Goal: Task Accomplishment & Management: Manage account settings

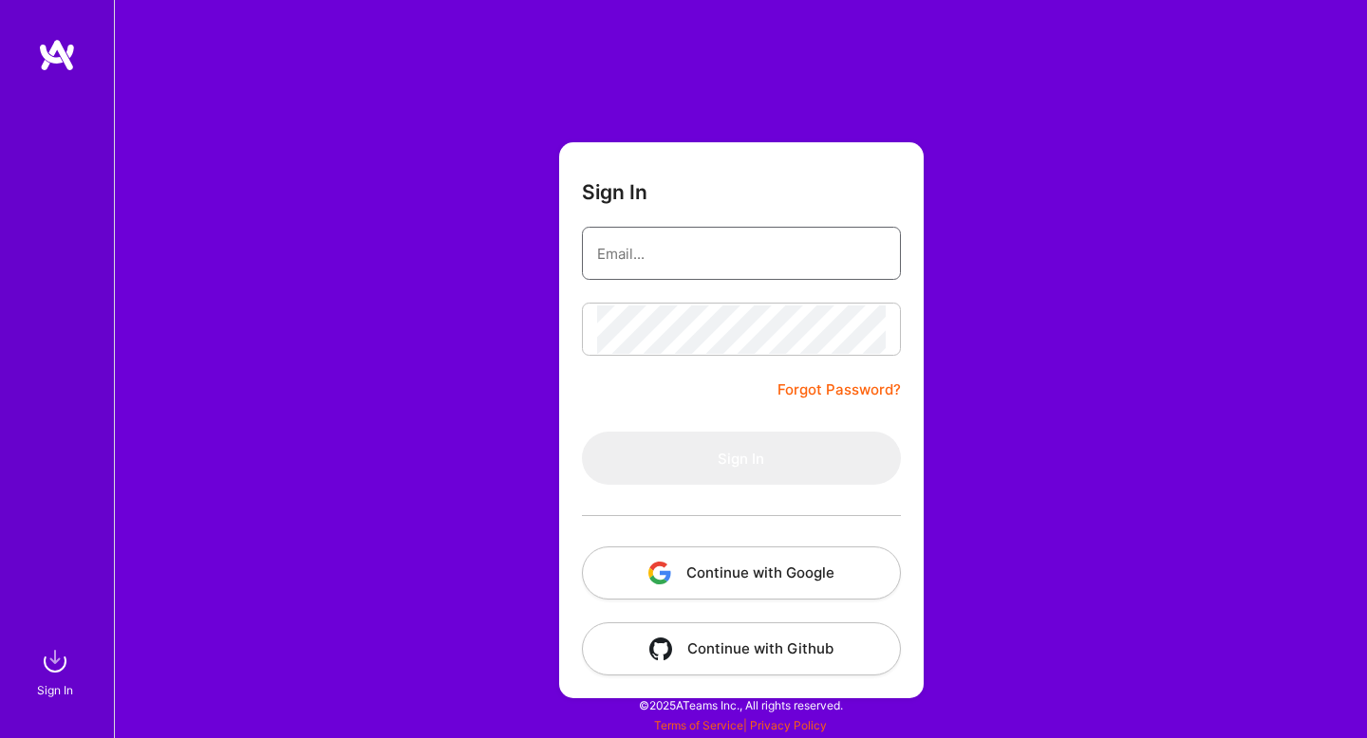
type input "[EMAIL_ADDRESS][DOMAIN_NAME]"
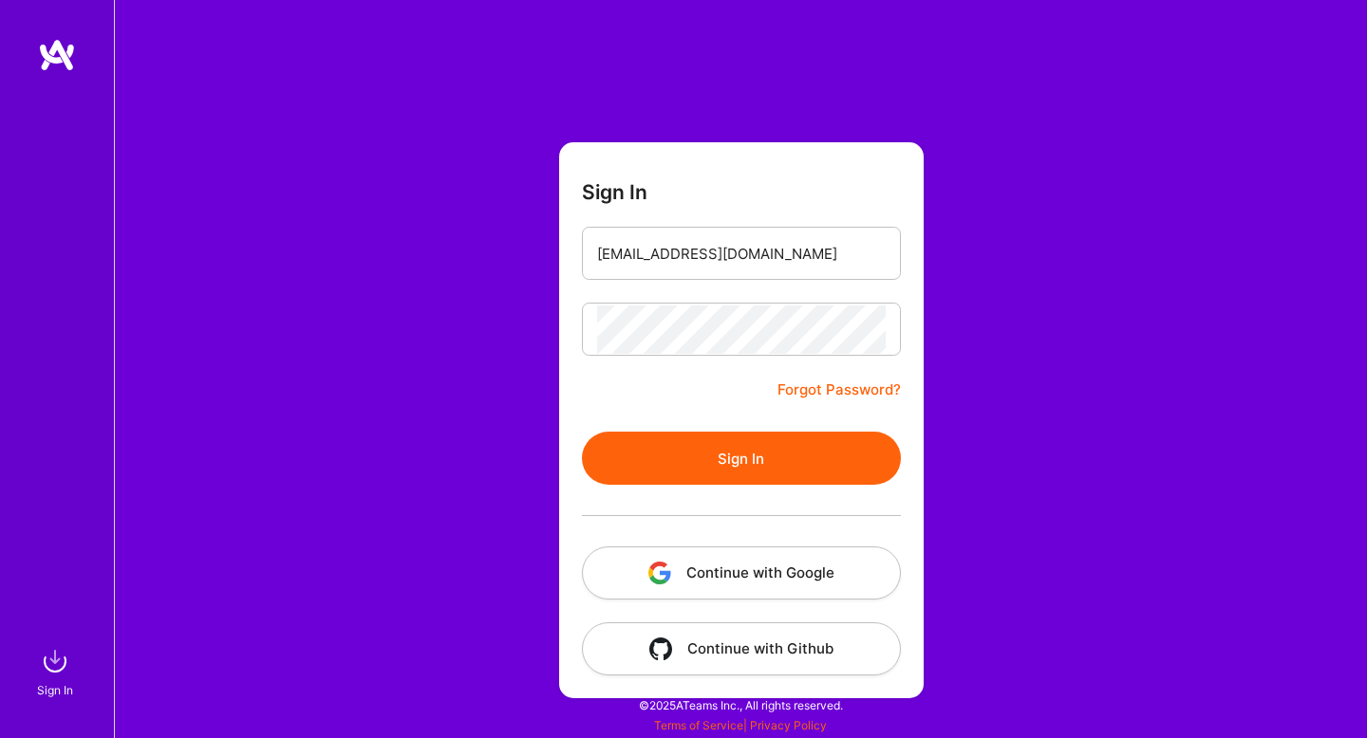
click at [648, 459] on button "Sign In" at bounding box center [741, 458] width 319 height 53
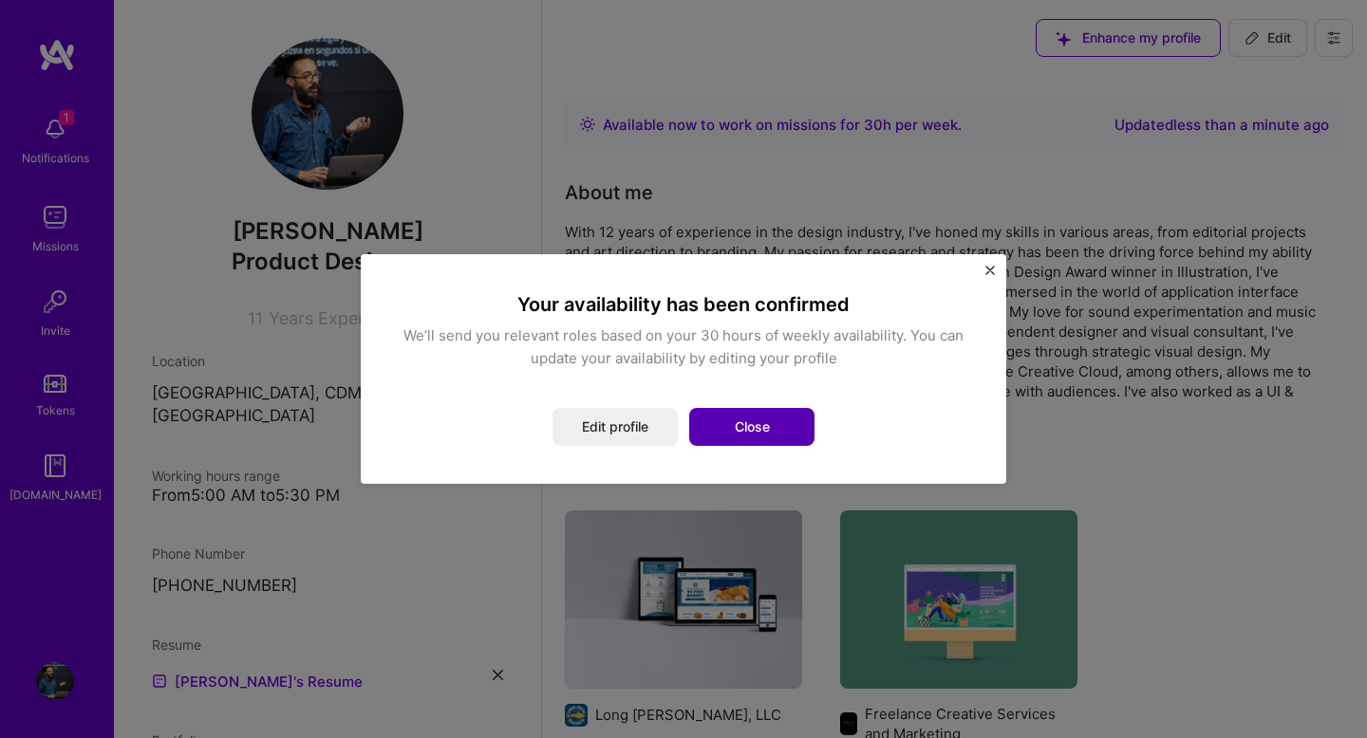
click at [756, 419] on button "Close" at bounding box center [751, 427] width 125 height 38
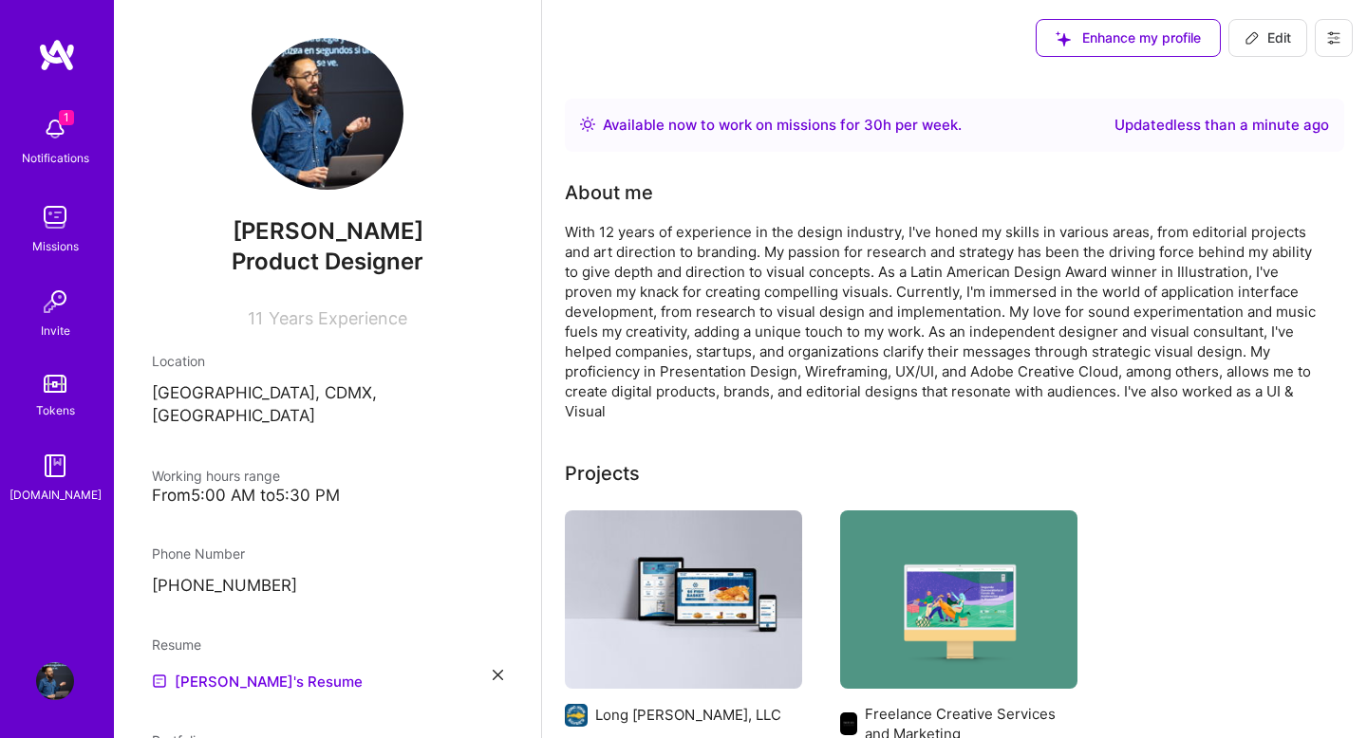
click at [66, 130] on img at bounding box center [55, 129] width 38 height 38
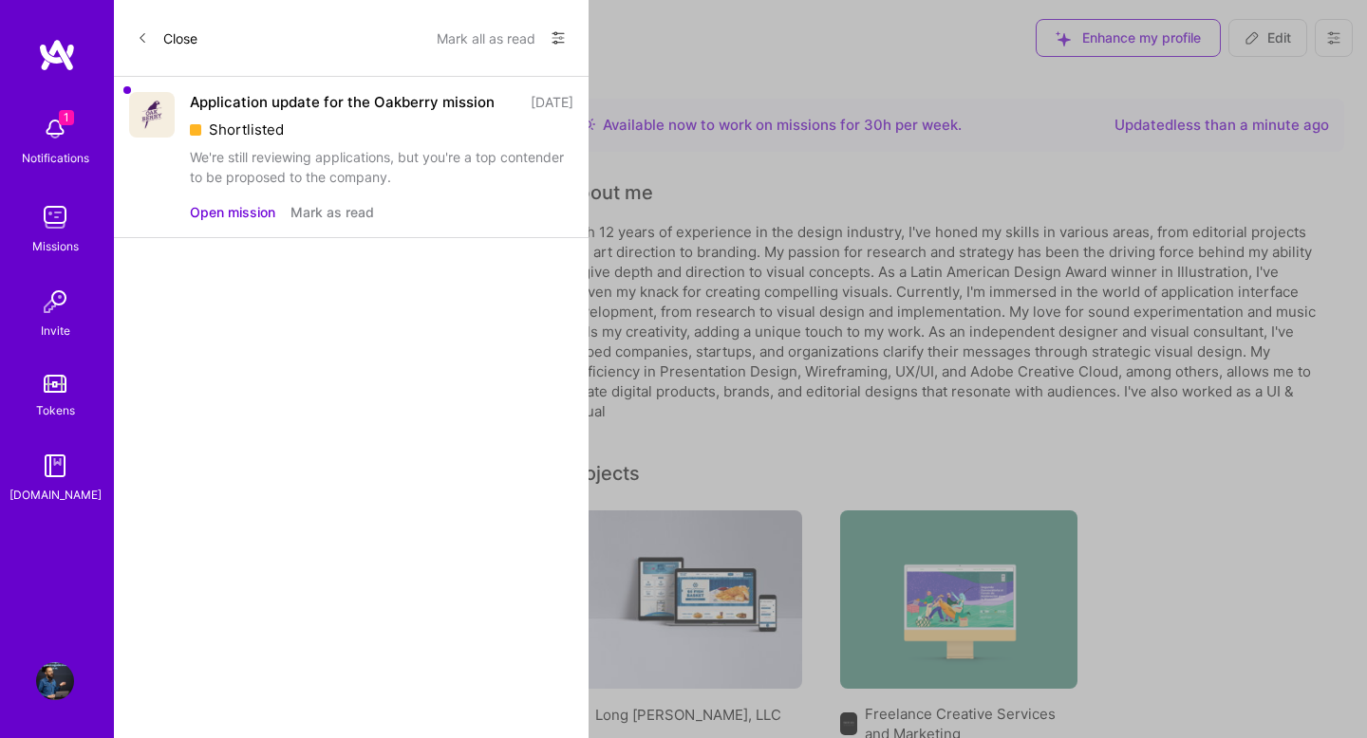
click at [217, 222] on button "Open mission" at bounding box center [232, 212] width 85 height 20
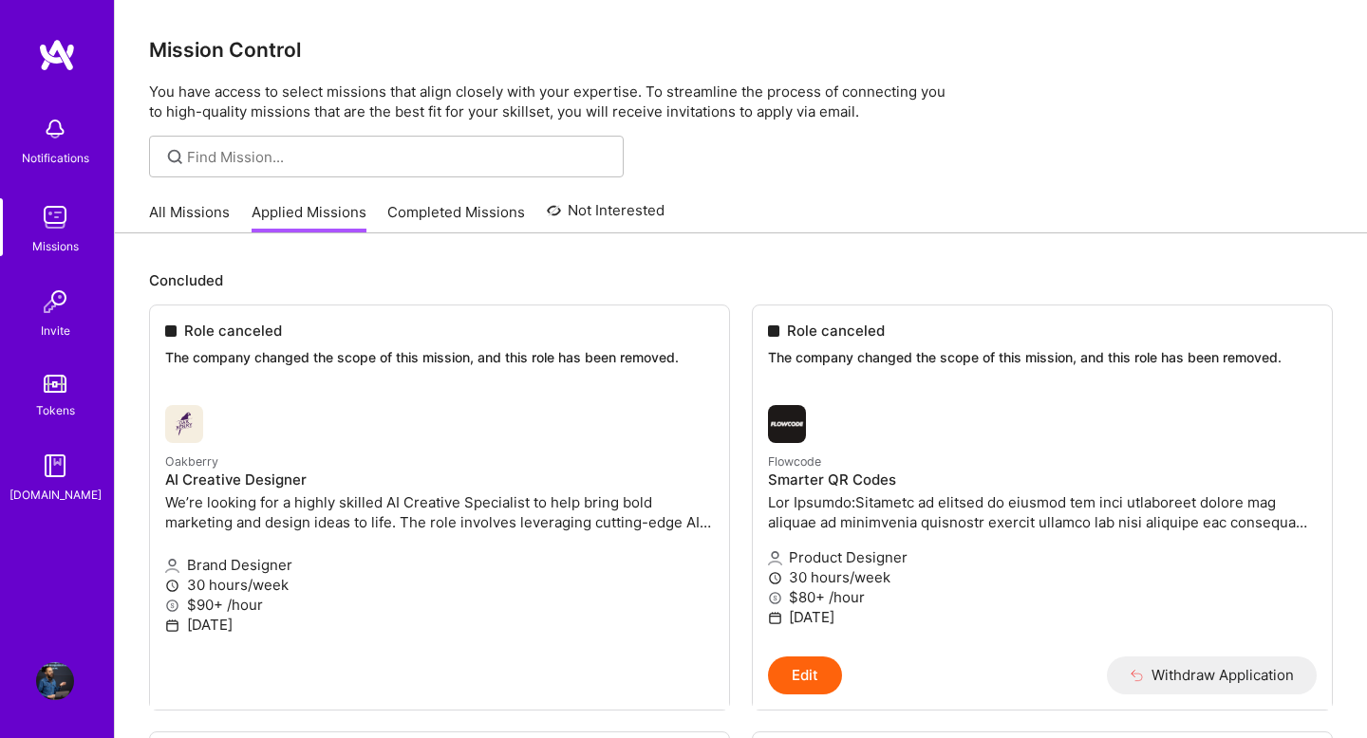
click at [182, 211] on link "All Missions" at bounding box center [189, 217] width 81 height 31
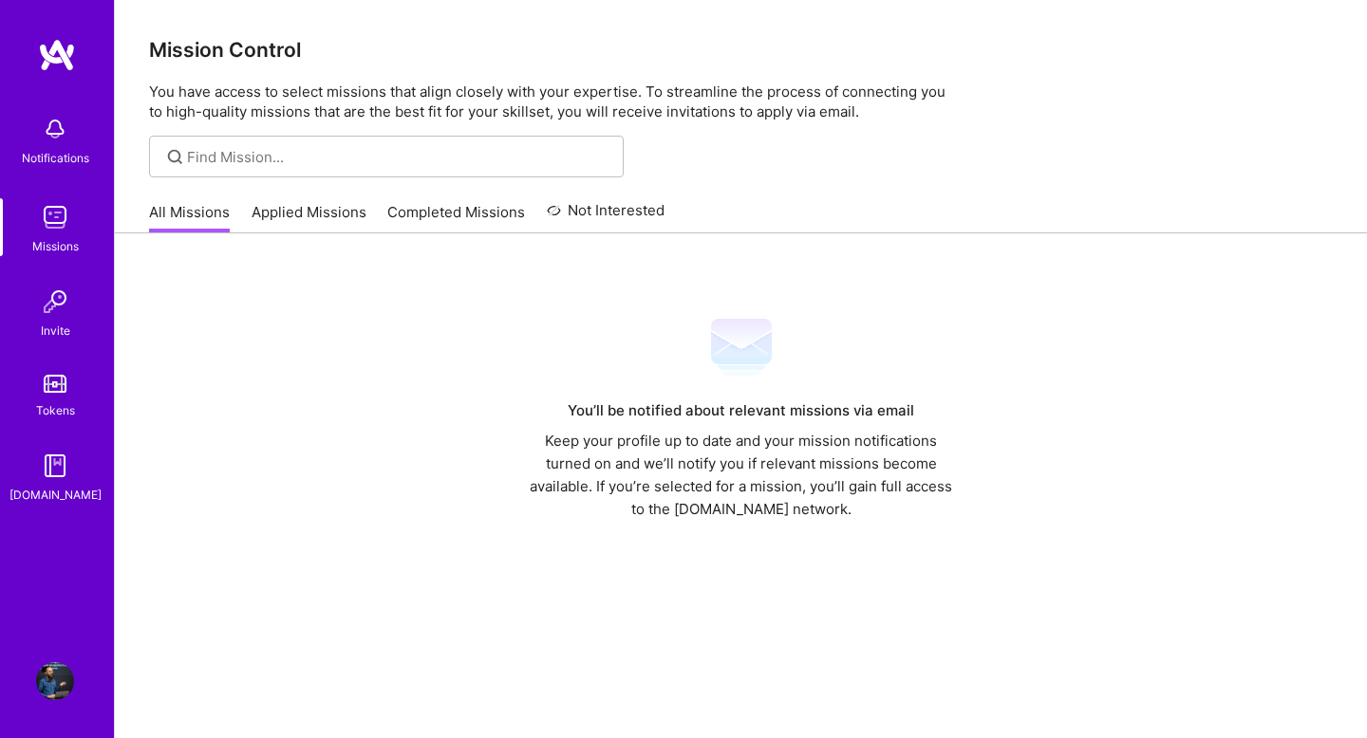
click at [53, 51] on img at bounding box center [57, 55] width 38 height 34
